Goal: Task Accomplishment & Management: Use online tool/utility

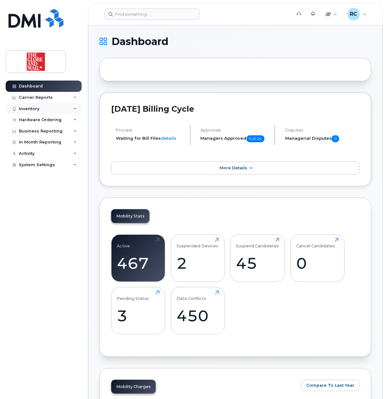
click at [36, 111] on div "Inventory" at bounding box center [29, 108] width 20 height 5
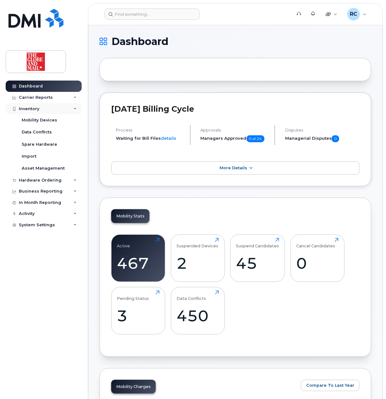
click at [34, 108] on div "Inventory" at bounding box center [29, 108] width 20 height 5
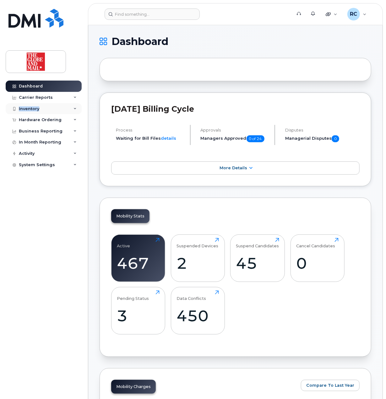
click at [34, 108] on div "Inventory" at bounding box center [29, 108] width 20 height 5
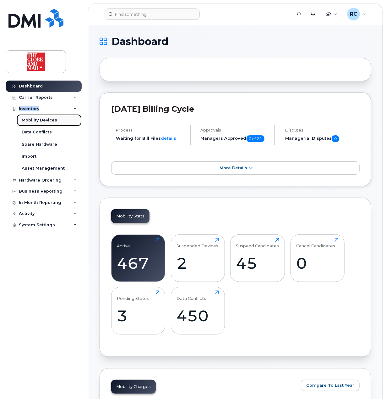
click at [33, 122] on div "Mobility Devices" at bounding box center [40, 120] width 36 height 6
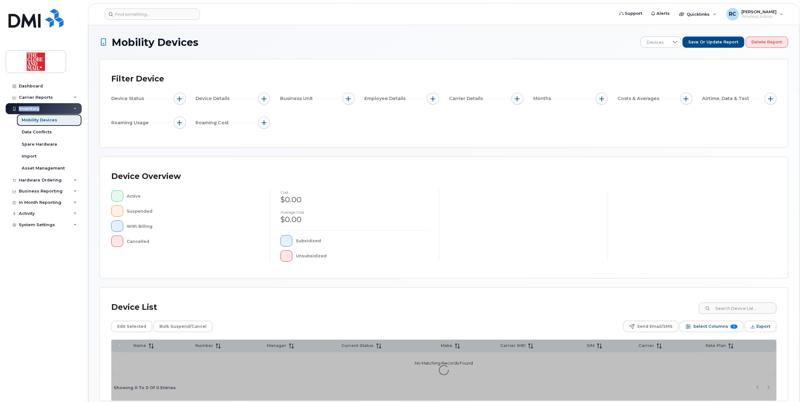
scroll to position [31, 0]
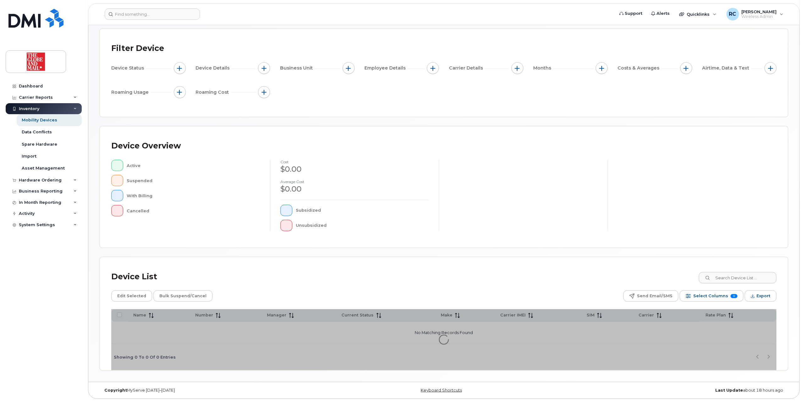
click at [386, 279] on div "Device List" at bounding box center [443, 276] width 665 height 16
click at [386, 278] on input at bounding box center [737, 277] width 78 height 11
type input "android"
click at [39, 129] on link "Data Conflicts" at bounding box center [49, 132] width 65 height 12
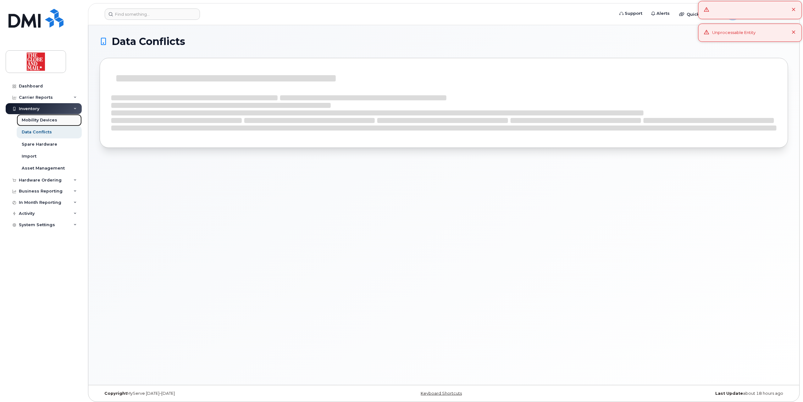
click at [40, 119] on div "Mobility Devices" at bounding box center [40, 120] width 36 height 6
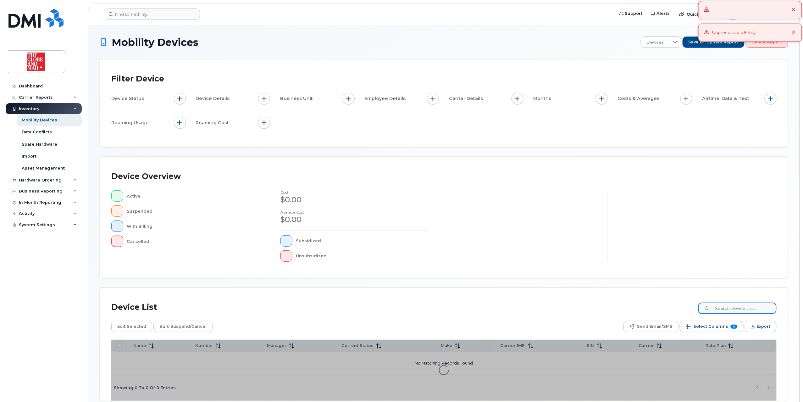
click at [386, 304] on input at bounding box center [737, 307] width 78 height 11
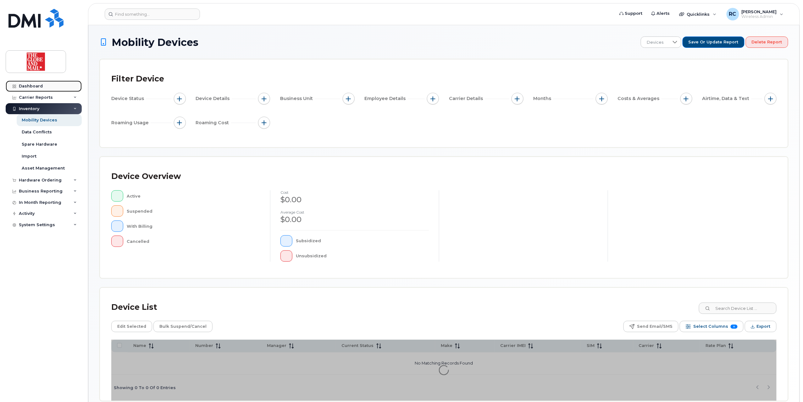
click at [29, 86] on div "Dashboard" at bounding box center [31, 86] width 24 height 5
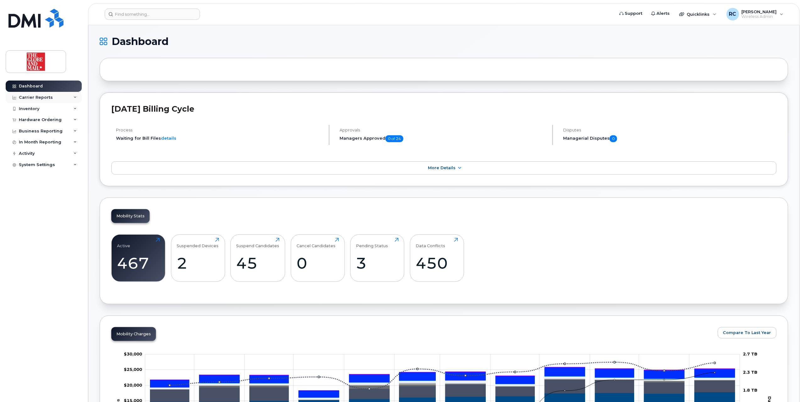
click at [35, 95] on div "Carrier Reports" at bounding box center [36, 97] width 34 height 5
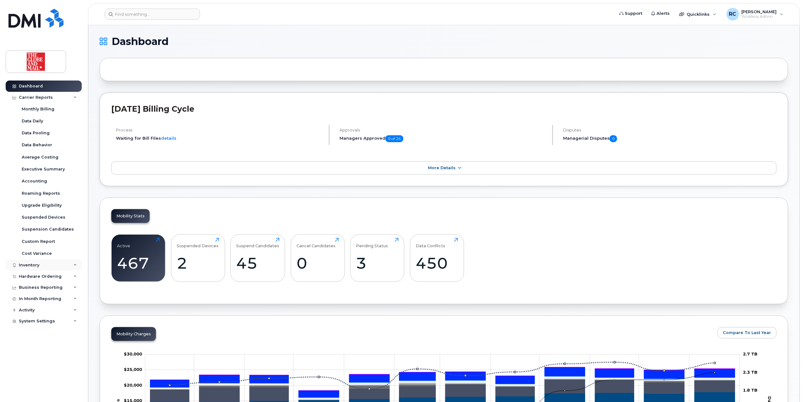
click at [42, 265] on div "Inventory" at bounding box center [44, 264] width 76 height 11
click at [44, 277] on div "Mobility Devices" at bounding box center [40, 277] width 36 height 6
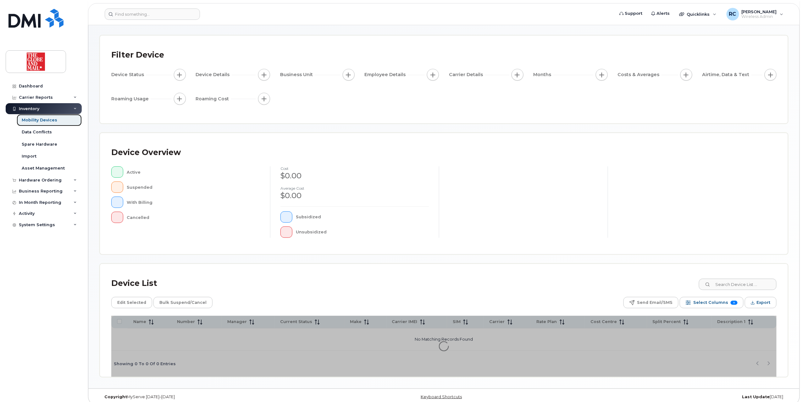
scroll to position [31, 0]
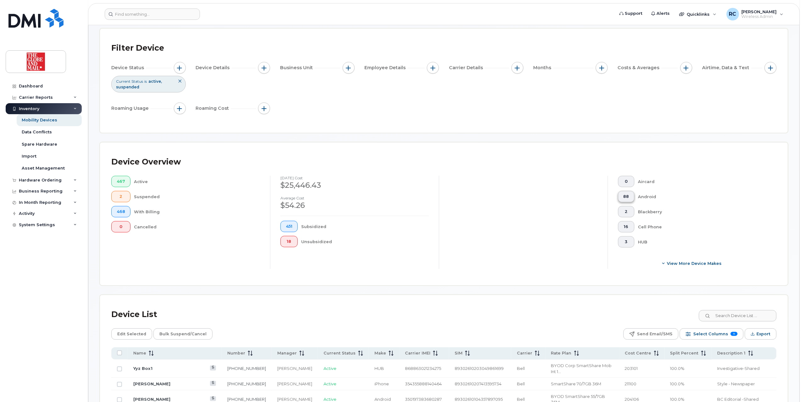
click at [628, 198] on span "88" at bounding box center [626, 196] width 6 height 5
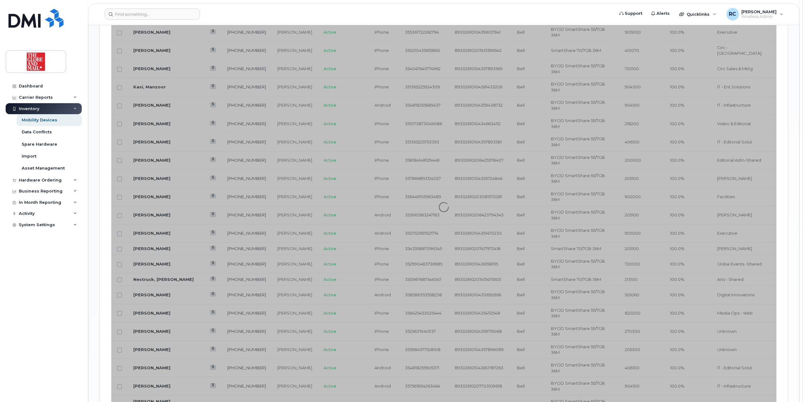
scroll to position [674, 0]
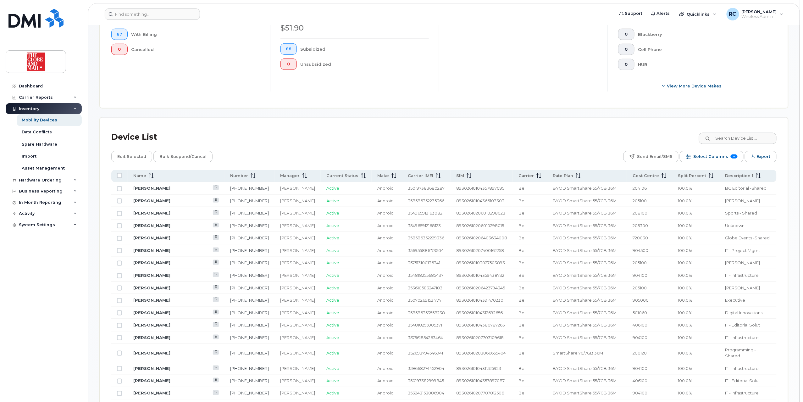
scroll to position [83, 0]
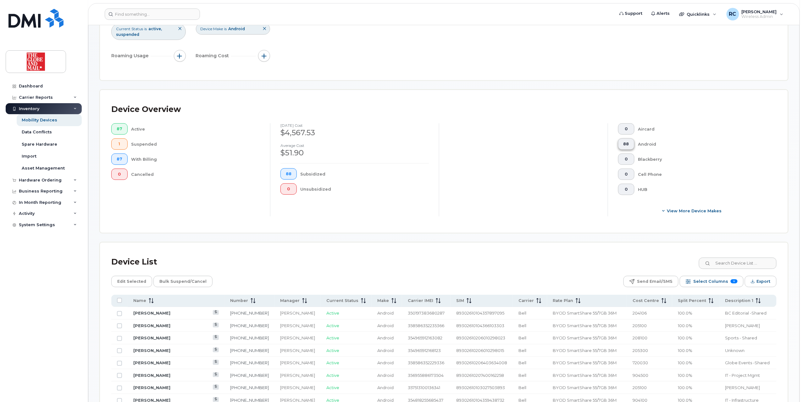
click at [625, 143] on span "88" at bounding box center [626, 143] width 6 height 5
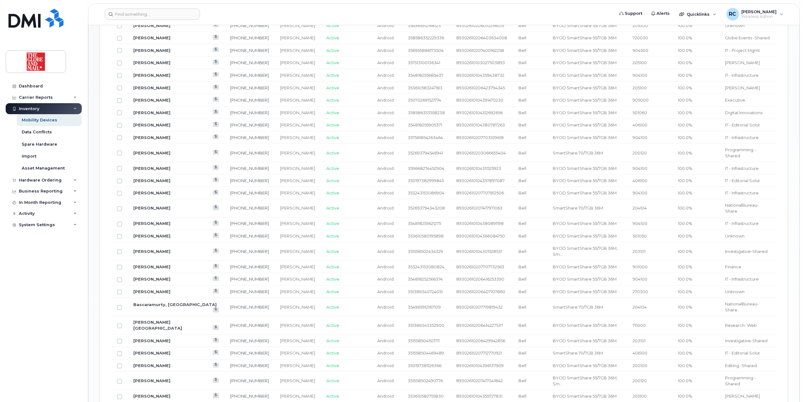
scroll to position [297, 0]
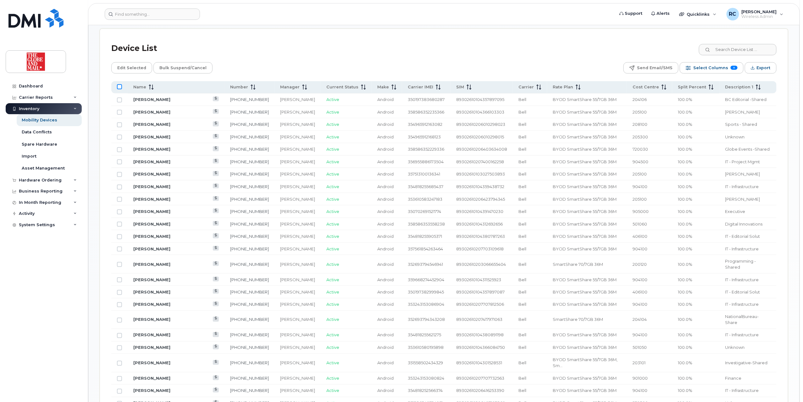
click at [120, 89] on input "All items unselected" at bounding box center [119, 86] width 5 height 5
checkbox input "true"
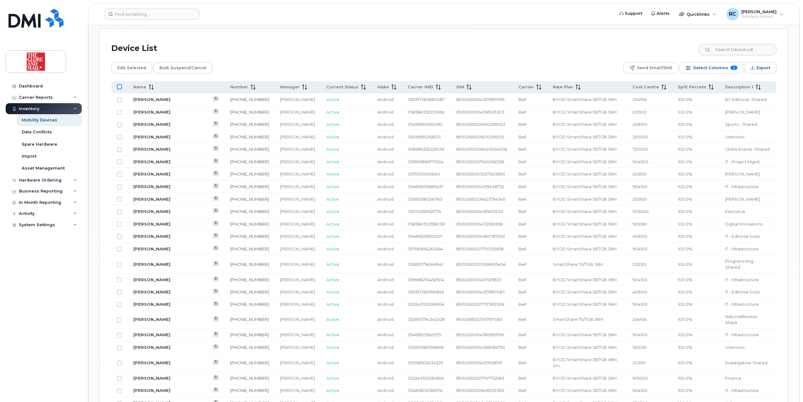
checkbox input "true"
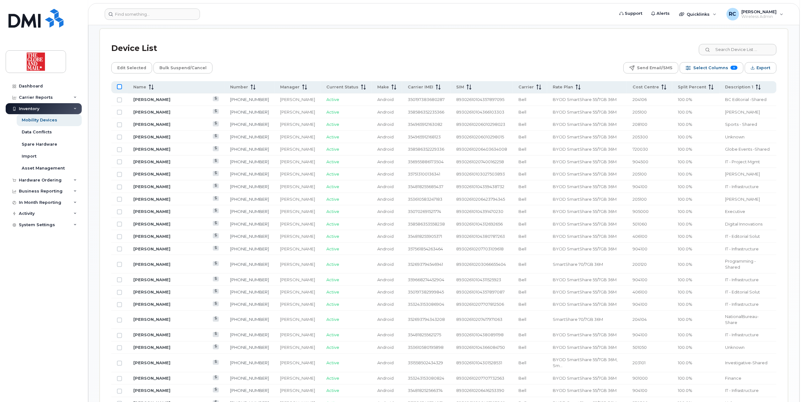
checkbox input "true"
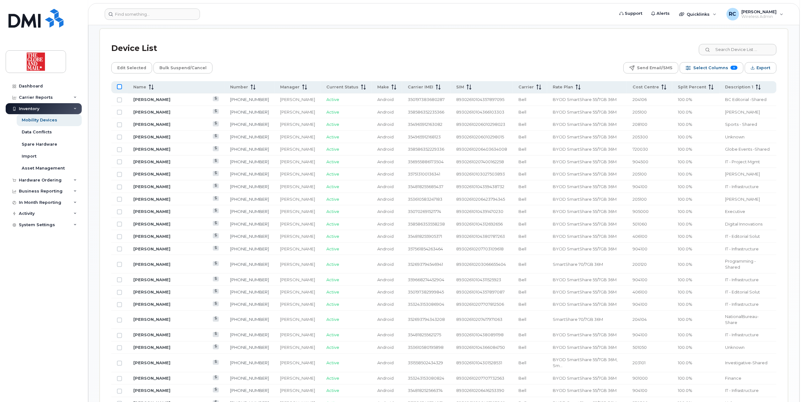
checkbox input "true"
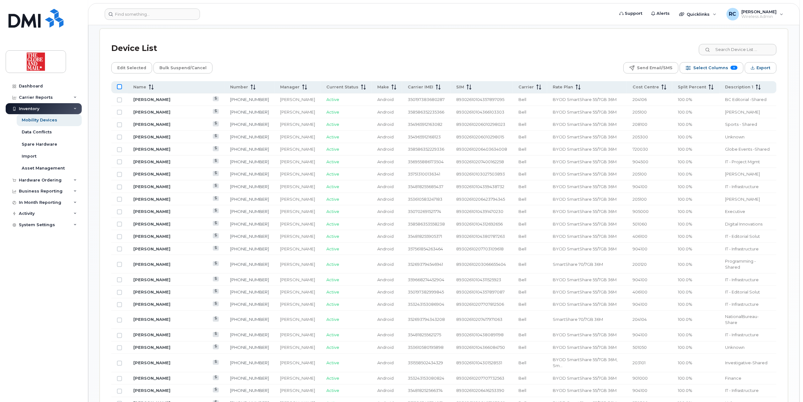
checkbox input "true"
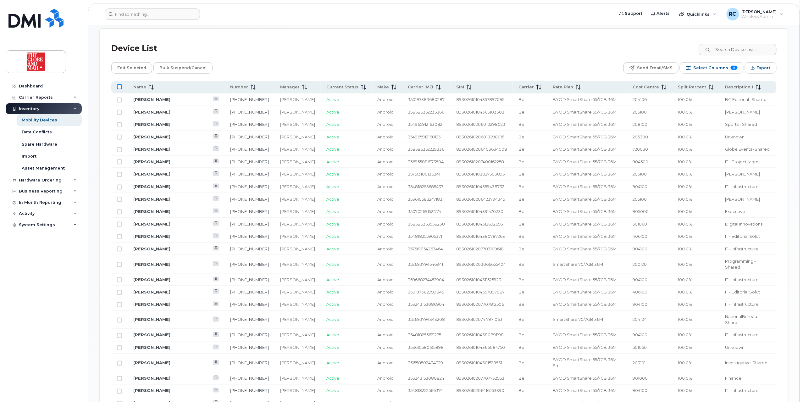
checkbox input "true"
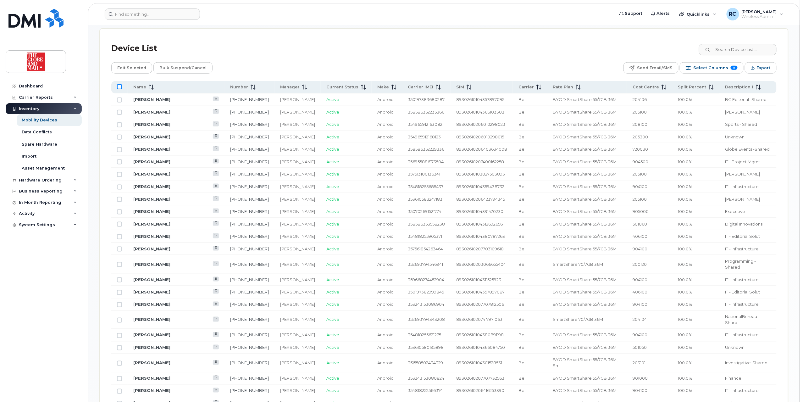
checkbox input "true"
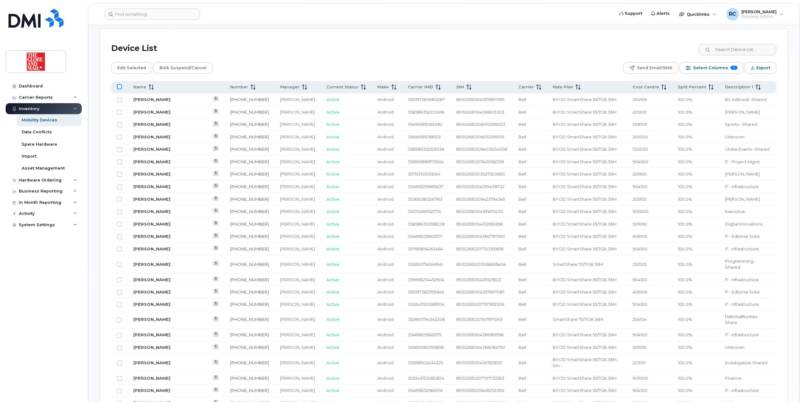
checkbox input "true"
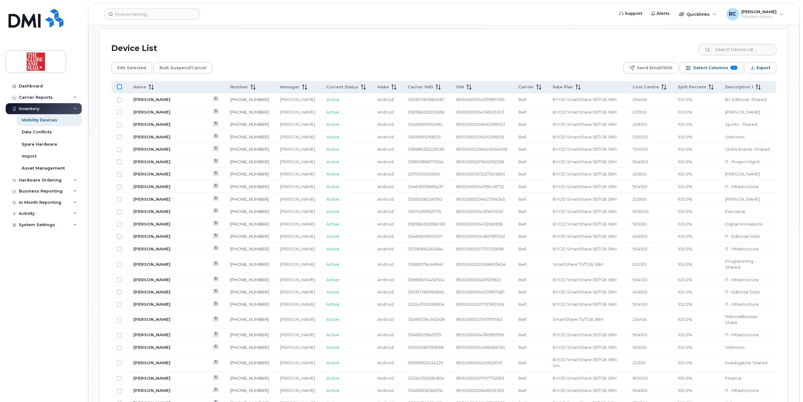
checkbox input "true"
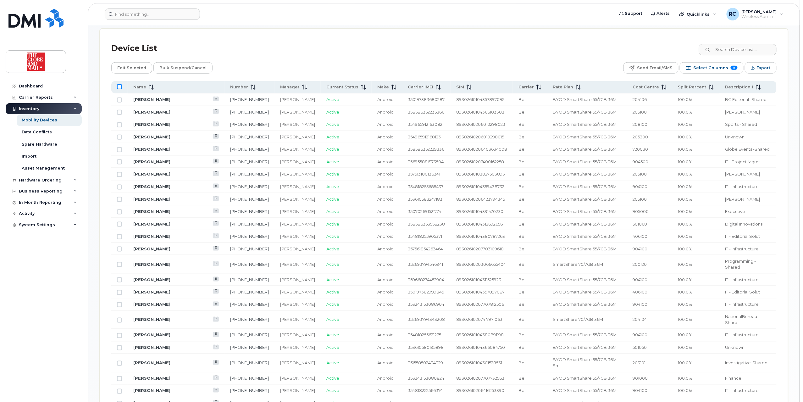
checkbox input "true"
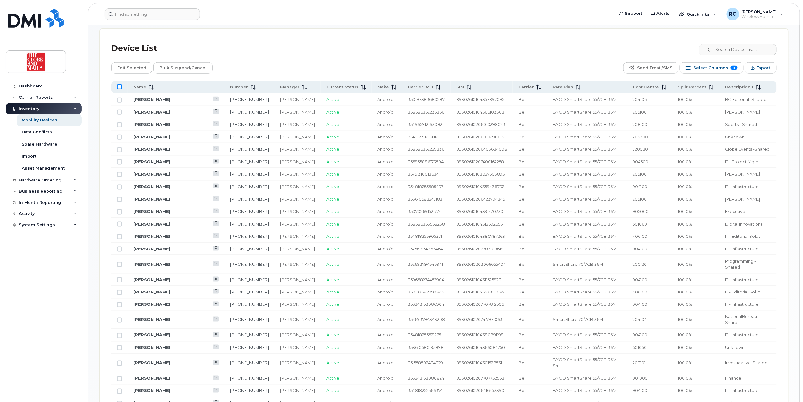
checkbox input "true"
click at [764, 70] on span "Export" at bounding box center [764, 67] width 14 height 9
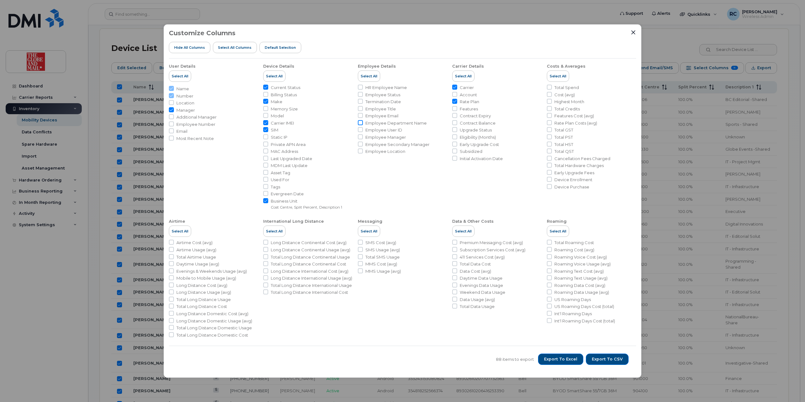
click at [360, 123] on input "Employee Department Name" at bounding box center [360, 122] width 5 height 5
checkbox input "true"
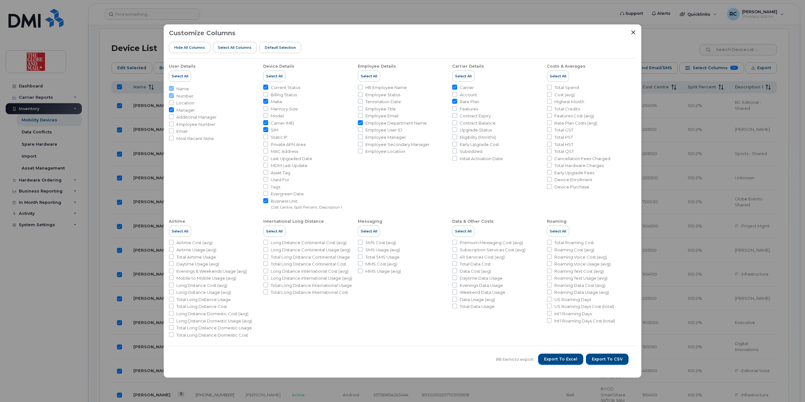
click at [453, 86] on input "Carrier" at bounding box center [454, 87] width 5 height 5
checkbox input "false"
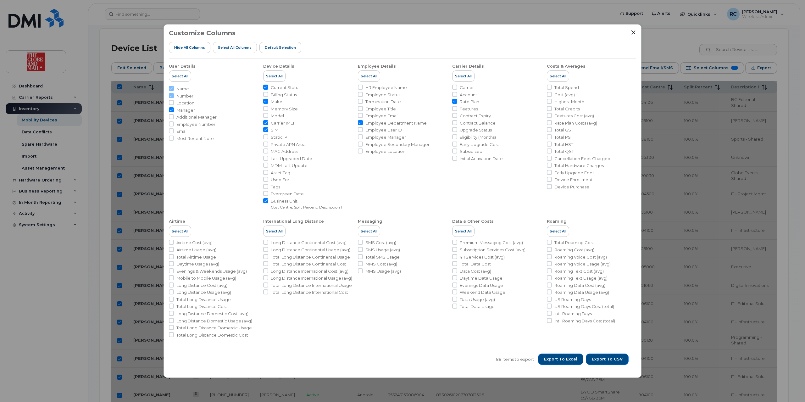
click at [456, 101] on input "Rate Plan" at bounding box center [454, 101] width 5 height 5
checkbox input "false"
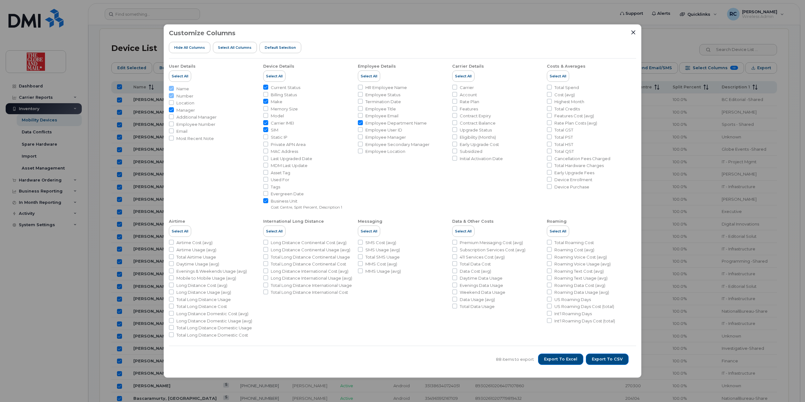
click at [267, 124] on input "Carrier IMEI" at bounding box center [265, 122] width 5 height 5
checkbox input "false"
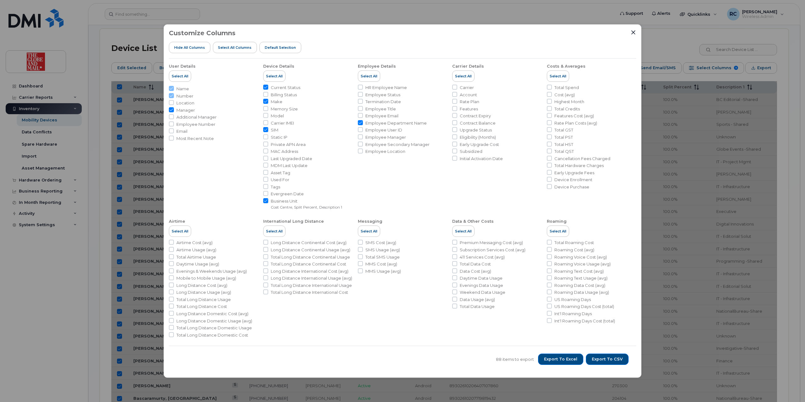
click at [266, 130] on input "SIM" at bounding box center [265, 129] width 5 height 5
checkbox input "false"
click at [611, 361] on span "Export to CSV" at bounding box center [607, 359] width 31 height 6
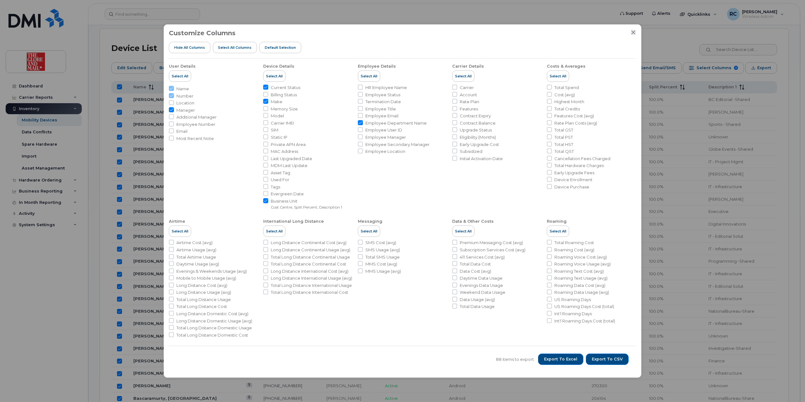
click at [634, 32] on icon "Close" at bounding box center [633, 32] width 5 height 5
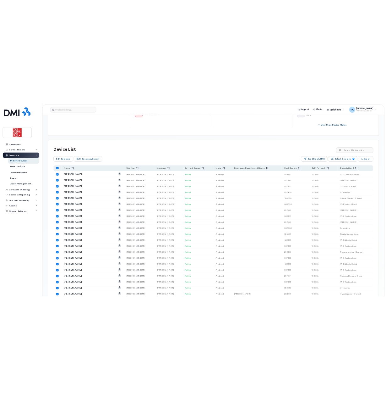
scroll to position [129, 0]
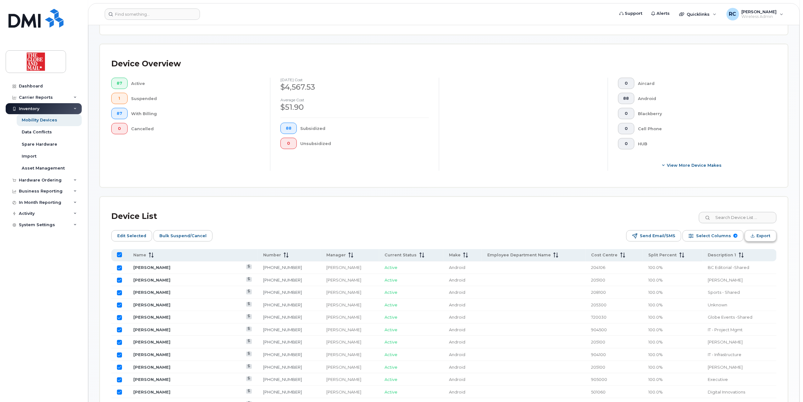
click at [768, 236] on span "Export" at bounding box center [764, 235] width 14 height 9
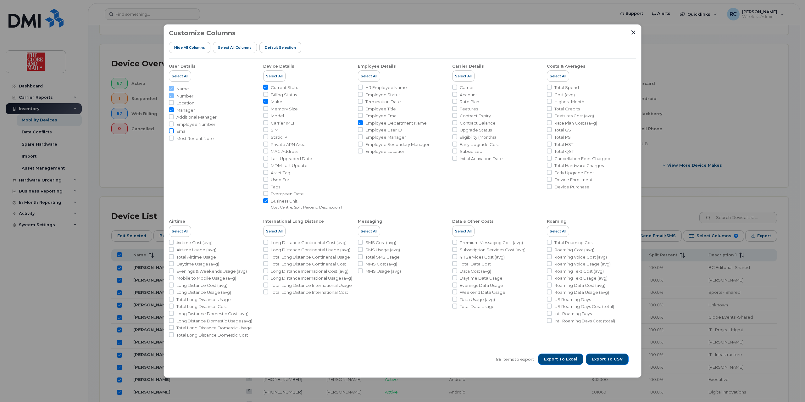
click at [173, 132] on input "Email" at bounding box center [171, 130] width 5 height 5
checkbox input "true"
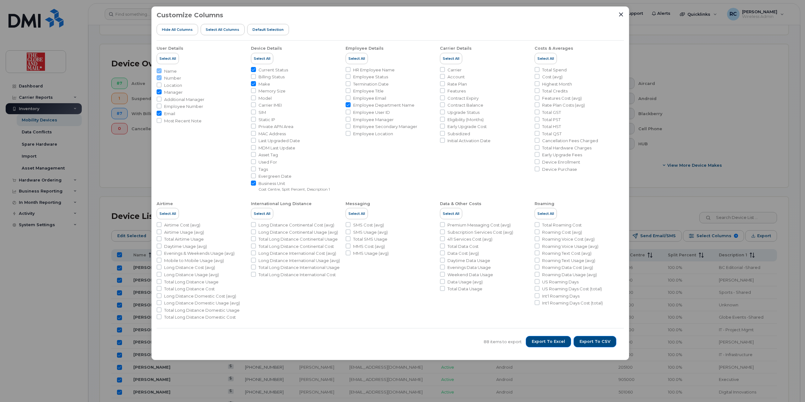
drag, startPoint x: 426, startPoint y: 30, endPoint x: 414, endPoint y: -51, distance: 82.3
click at [414, 0] on html "Support Alerts Quicklinks Suspend / Cancel Device Change SIM Card Enable Call F…" at bounding box center [402, 406] width 805 height 1070
click at [601, 343] on span "Export to CSV" at bounding box center [594, 342] width 31 height 6
click at [622, 15] on icon "Close" at bounding box center [620, 14] width 5 height 5
